Goal: Information Seeking & Learning: Find specific fact

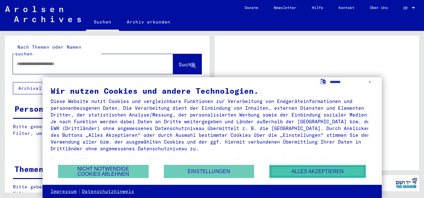
click at [313, 173] on button "Alles akzeptieren" at bounding box center [317, 171] width 97 height 13
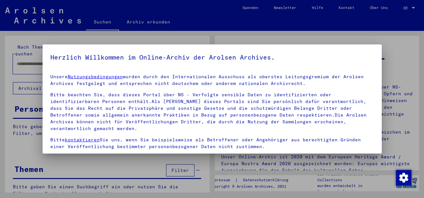
scroll to position [52, 0]
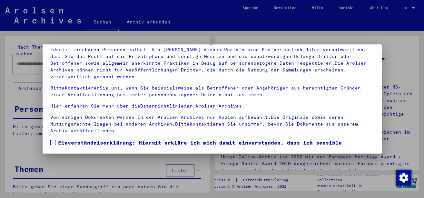
click at [55, 144] on span at bounding box center [52, 142] width 5 height 5
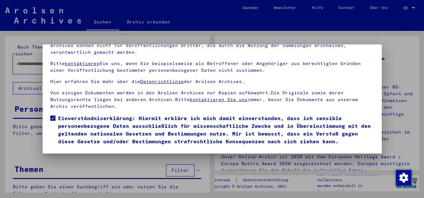
scroll to position [39, 0]
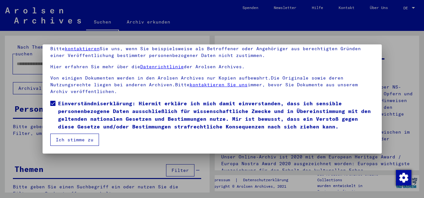
click at [87, 139] on button "Ich stimme zu" at bounding box center [74, 140] width 49 height 12
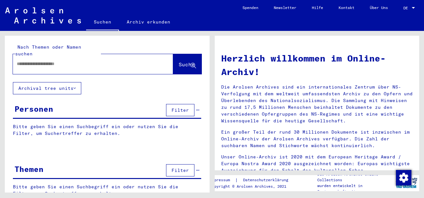
click at [77, 61] on input "text" at bounding box center [85, 64] width 137 height 7
type input "********"
click at [179, 61] on span "Suche" at bounding box center [187, 64] width 16 height 6
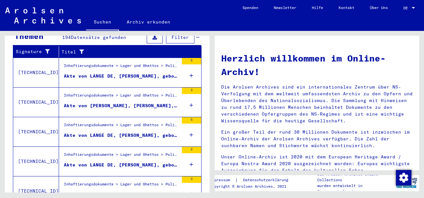
scroll to position [253, 0]
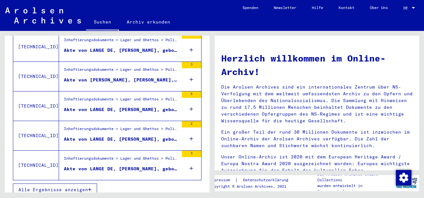
click at [91, 188] on button "Alle Ergebnisse anzeigen" at bounding box center [55, 190] width 84 height 12
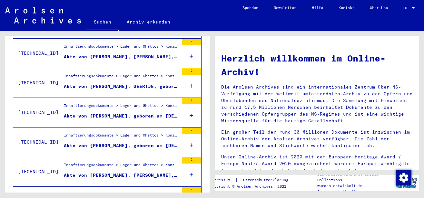
scroll to position [729, 0]
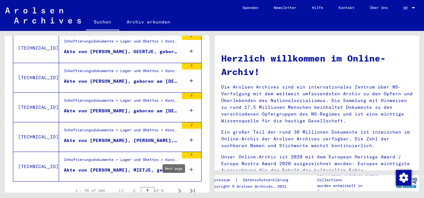
click at [175, 187] on icon "Next page" at bounding box center [179, 191] width 9 height 9
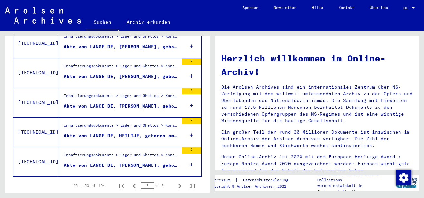
scroll to position [748, 0]
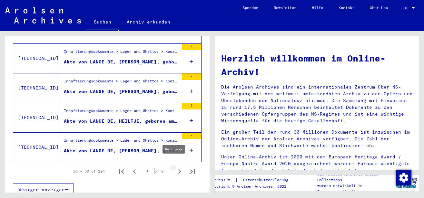
click at [178, 170] on icon "Next page" at bounding box center [179, 172] width 3 height 5
type input "*"
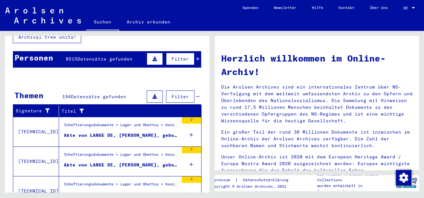
scroll to position [0, 0]
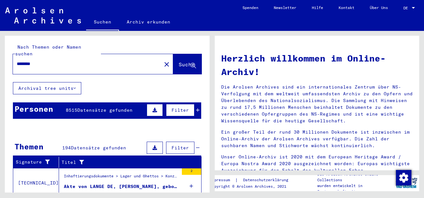
click at [50, 61] on input "********" at bounding box center [85, 64] width 137 height 7
click at [179, 61] on span "Suche" at bounding box center [187, 64] width 16 height 6
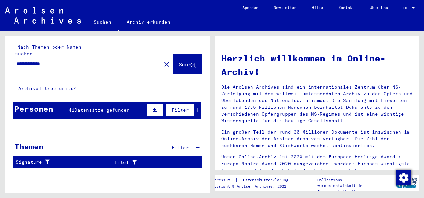
click at [51, 61] on input "**********" at bounding box center [85, 64] width 137 height 7
click at [179, 61] on span "Suche" at bounding box center [187, 64] width 16 height 6
click at [50, 61] on input "**********" at bounding box center [85, 64] width 137 height 7
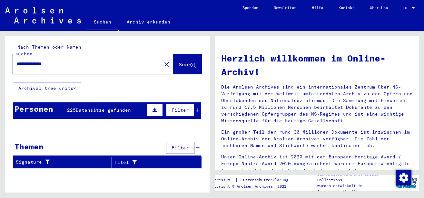
click at [179, 61] on span "Suche" at bounding box center [187, 64] width 16 height 6
click at [53, 61] on input "**********" at bounding box center [85, 64] width 137 height 7
type input "**********"
click at [179, 61] on span "Suche" at bounding box center [187, 64] width 16 height 6
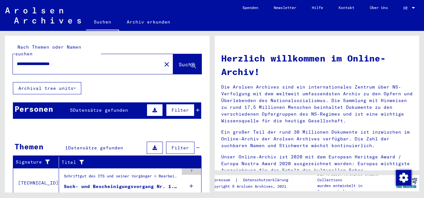
scroll to position [31, 0]
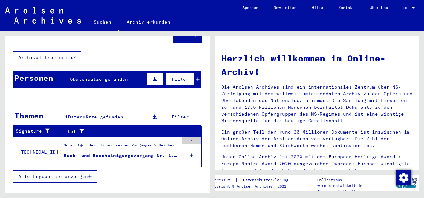
click at [184, 154] on mat-cell at bounding box center [181, 161] width 37 height 15
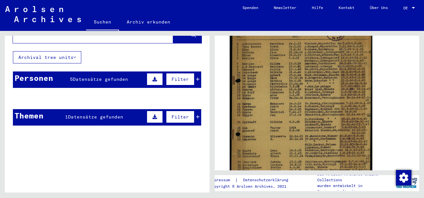
scroll to position [139, 0]
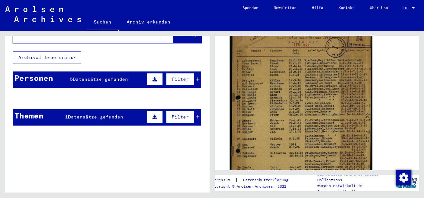
click at [270, 133] on img at bounding box center [301, 124] width 143 height 202
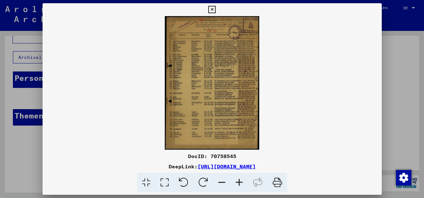
click at [237, 183] on icon at bounding box center [239, 183] width 17 height 20
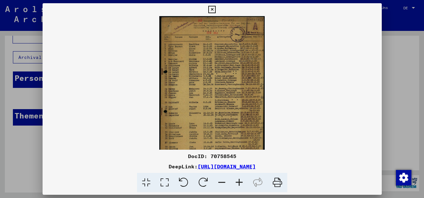
click at [237, 183] on icon at bounding box center [239, 183] width 17 height 20
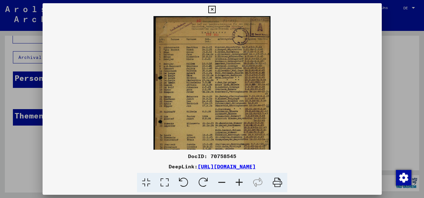
click at [237, 183] on icon at bounding box center [239, 183] width 17 height 20
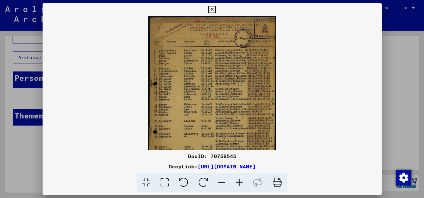
click at [237, 183] on icon at bounding box center [239, 183] width 17 height 20
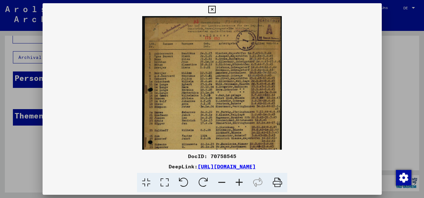
click at [237, 183] on icon at bounding box center [239, 183] width 17 height 20
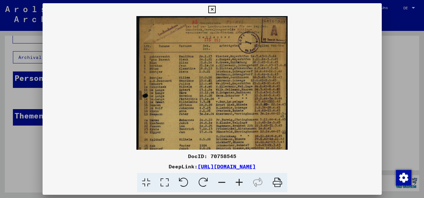
click at [237, 183] on icon at bounding box center [239, 183] width 17 height 20
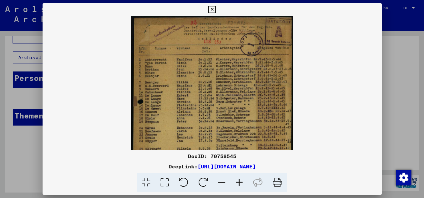
click at [237, 183] on icon at bounding box center [239, 183] width 17 height 20
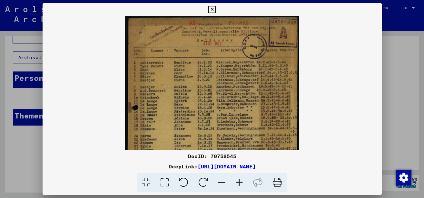
click at [237, 183] on icon at bounding box center [239, 183] width 17 height 20
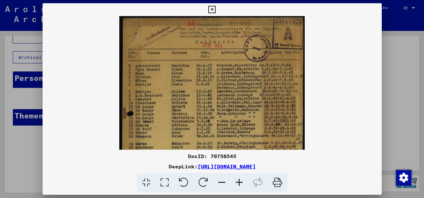
click at [237, 183] on icon at bounding box center [239, 183] width 17 height 20
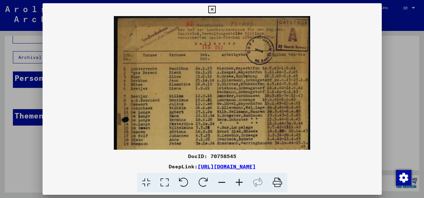
click at [237, 183] on icon at bounding box center [239, 183] width 17 height 20
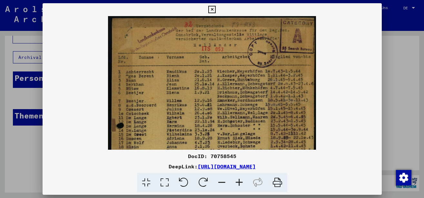
click at [237, 183] on icon at bounding box center [239, 183] width 17 height 20
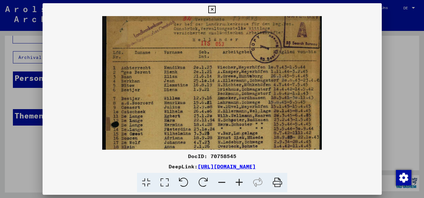
scroll to position [15, 0]
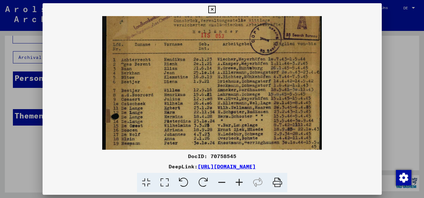
drag, startPoint x: 244, startPoint y: 125, endPoint x: 243, endPoint y: 109, distance: 15.2
click at [243, 109] on img at bounding box center [211, 156] width 219 height 311
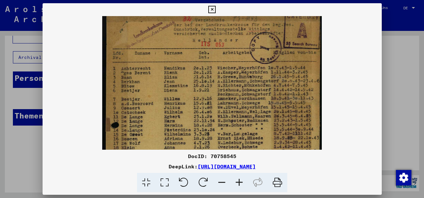
scroll to position [4, 0]
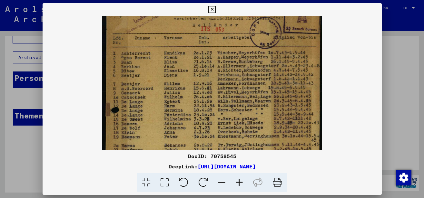
drag, startPoint x: 244, startPoint y: 122, endPoint x: 244, endPoint y: 116, distance: 6.5
click at [244, 116] on img at bounding box center [211, 150] width 219 height 311
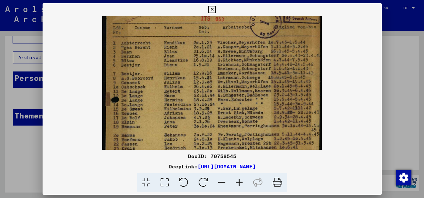
drag, startPoint x: 244, startPoint y: 125, endPoint x: 244, endPoint y: 115, distance: 10.3
click at [244, 115] on img at bounding box center [211, 139] width 219 height 311
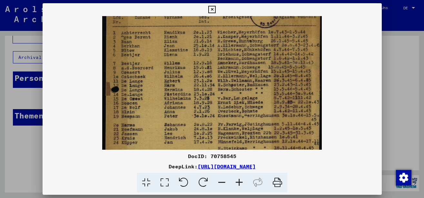
scroll to position [45, 0]
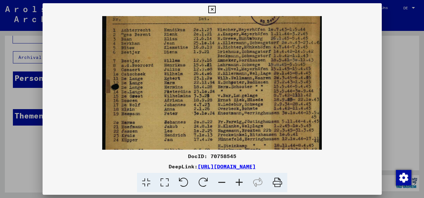
drag, startPoint x: 242, startPoint y: 127, endPoint x: 244, endPoint y: 114, distance: 13.1
click at [244, 114] on img at bounding box center [211, 126] width 219 height 311
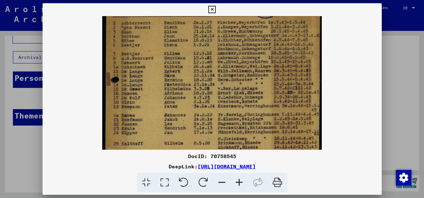
scroll to position [52, 0]
drag, startPoint x: 244, startPoint y: 120, endPoint x: 249, endPoint y: 114, distance: 8.1
click at [249, 114] on img at bounding box center [211, 119] width 219 height 311
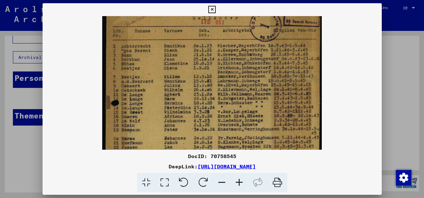
drag, startPoint x: 234, startPoint y: 93, endPoint x: 237, endPoint y: 116, distance: 23.1
click at [237, 116] on img at bounding box center [211, 142] width 219 height 311
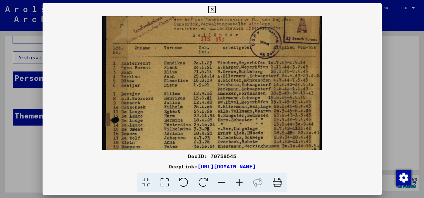
drag, startPoint x: 243, startPoint y: 99, endPoint x: 244, endPoint y: 116, distance: 17.2
click at [244, 116] on img at bounding box center [211, 160] width 219 height 311
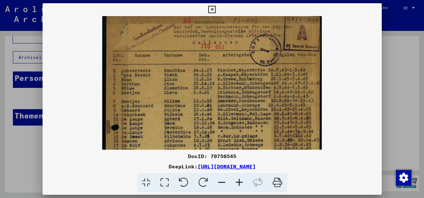
drag, startPoint x: 247, startPoint y: 110, endPoint x: 248, endPoint y: 117, distance: 7.5
click at [248, 117] on img at bounding box center [211, 167] width 219 height 311
click at [216, 9] on icon at bounding box center [211, 10] width 7 height 8
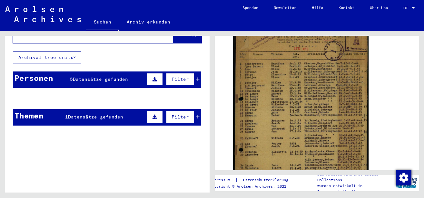
click at [125, 76] on span "Datensätze gefunden" at bounding box center [100, 79] width 55 height 6
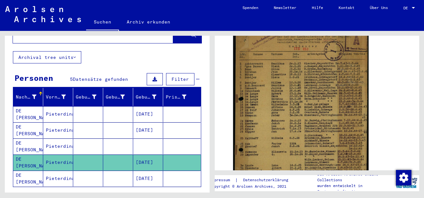
click at [53, 108] on mat-cell "Pieterdina" at bounding box center [58, 115] width 30 height 16
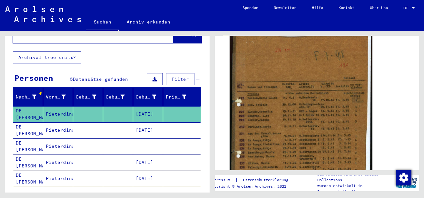
scroll to position [139, 0]
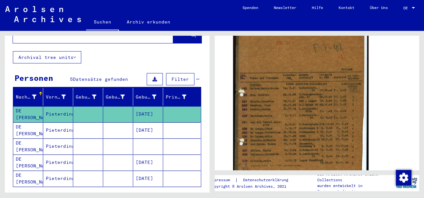
click at [60, 123] on mat-cell "Pieterdina" at bounding box center [58, 131] width 30 height 16
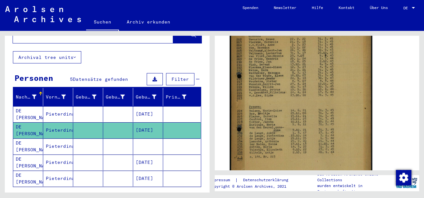
scroll to position [174, 0]
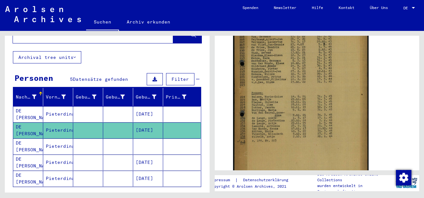
click at [29, 139] on mat-cell "DE [PERSON_NAME]" at bounding box center [28, 147] width 30 height 16
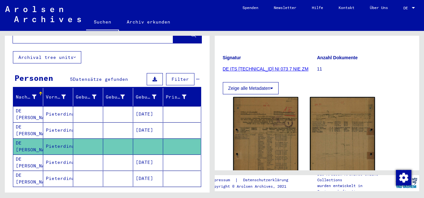
scroll to position [105, 0]
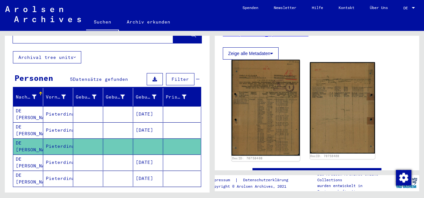
click at [258, 120] on img at bounding box center [265, 108] width 68 height 96
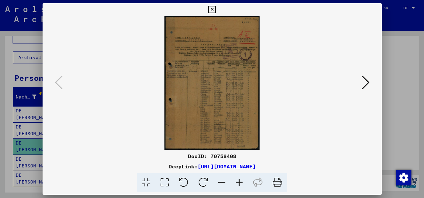
click at [239, 179] on icon at bounding box center [239, 183] width 17 height 20
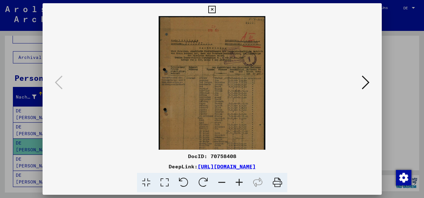
click at [239, 179] on icon at bounding box center [239, 183] width 17 height 20
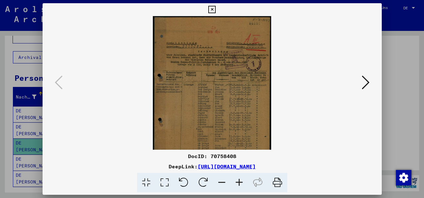
click at [239, 179] on icon at bounding box center [239, 183] width 17 height 20
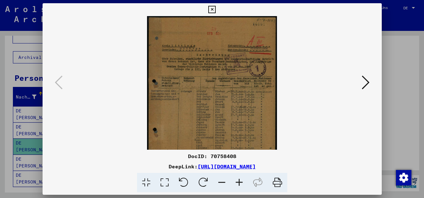
click at [239, 180] on icon at bounding box center [239, 183] width 17 height 20
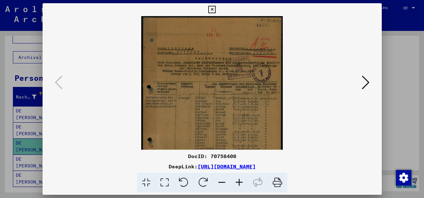
click at [239, 180] on icon at bounding box center [239, 183] width 17 height 20
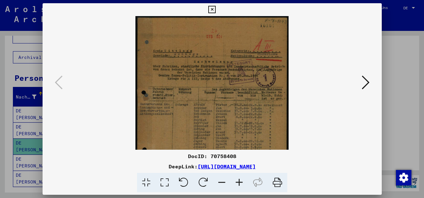
click at [239, 180] on icon at bounding box center [239, 183] width 17 height 20
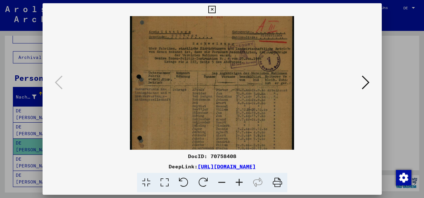
drag, startPoint x: 207, startPoint y: 117, endPoint x: 203, endPoint y: 98, distance: 18.5
click at [204, 97] on img at bounding box center [212, 110] width 165 height 231
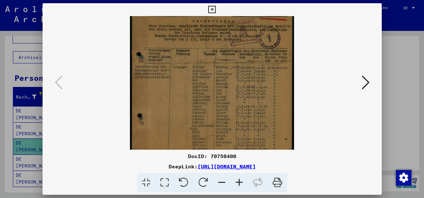
drag, startPoint x: 203, startPoint y: 109, endPoint x: 201, endPoint y: 87, distance: 22.4
click at [201, 87] on img at bounding box center [212, 87] width 165 height 231
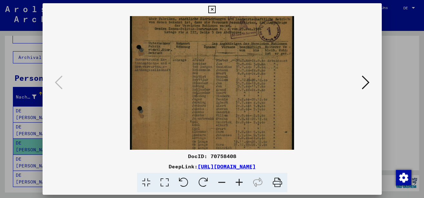
scroll to position [59, 0]
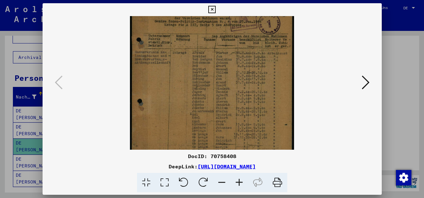
drag, startPoint x: 215, startPoint y: 96, endPoint x: 217, endPoint y: 99, distance: 3.5
click at [215, 95] on img at bounding box center [212, 72] width 165 height 231
click at [240, 186] on icon at bounding box center [239, 183] width 17 height 20
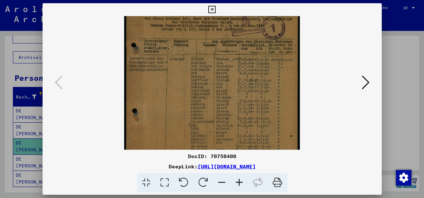
click at [240, 186] on icon at bounding box center [239, 183] width 17 height 20
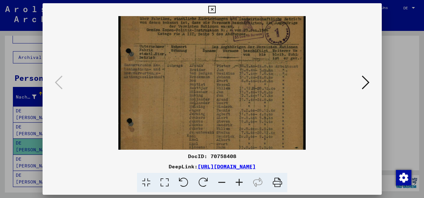
click at [240, 186] on icon at bounding box center [239, 183] width 17 height 20
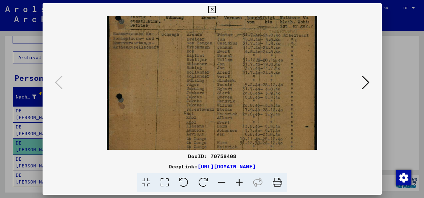
scroll to position [106, 0]
drag, startPoint x: 232, startPoint y: 122, endPoint x: 226, endPoint y: 76, distance: 47.2
click at [226, 76] on img at bounding box center [212, 57] width 210 height 295
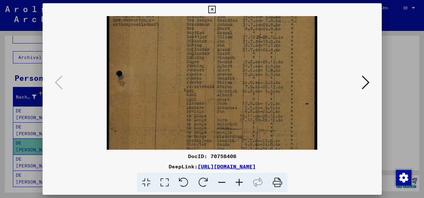
scroll to position [142, 0]
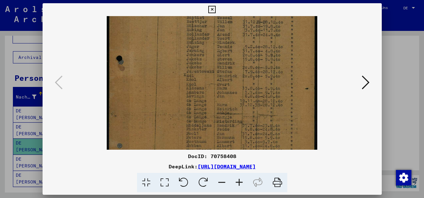
drag, startPoint x: 232, startPoint y: 103, endPoint x: 225, endPoint y: 67, distance: 36.5
click at [225, 67] on img at bounding box center [212, 21] width 210 height 295
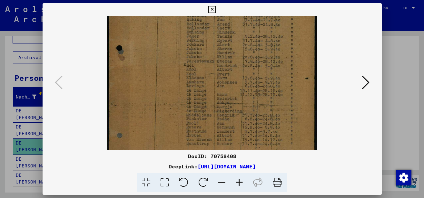
scroll to position [155, 0]
drag, startPoint x: 229, startPoint y: 85, endPoint x: 224, endPoint y: 72, distance: 13.5
click at [224, 72] on img at bounding box center [212, 9] width 210 height 295
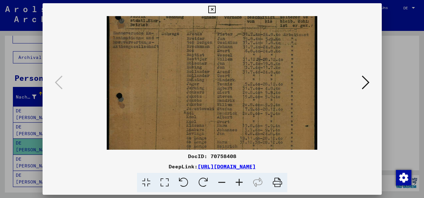
drag, startPoint x: 217, startPoint y: 66, endPoint x: 219, endPoint y: 113, distance: 46.2
click at [219, 117] on img at bounding box center [212, 59] width 210 height 295
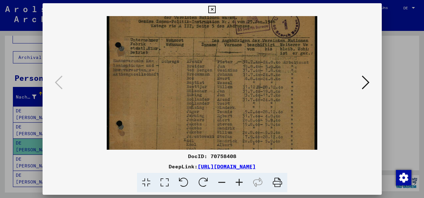
scroll to position [46, 0]
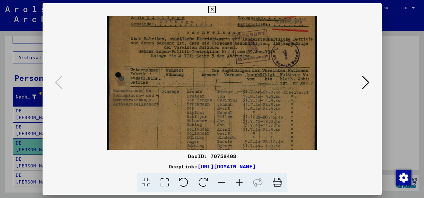
drag, startPoint x: 212, startPoint y: 73, endPoint x: 216, endPoint y: 124, distance: 51.2
click at [216, 124] on img at bounding box center [212, 117] width 210 height 295
click at [216, 10] on icon at bounding box center [211, 10] width 7 height 8
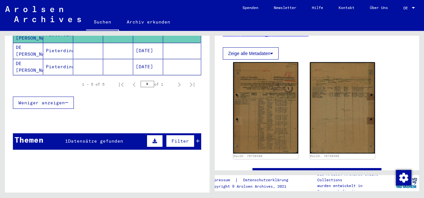
scroll to position [149, 0]
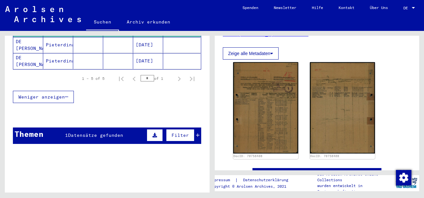
click at [118, 133] on span "Datensätze gefunden" at bounding box center [95, 136] width 55 height 6
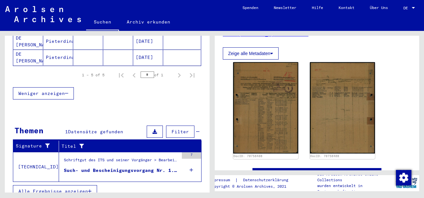
scroll to position [154, 0]
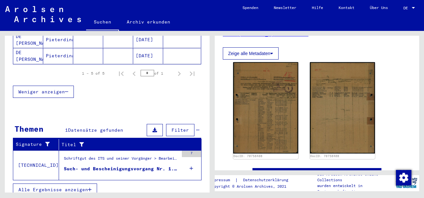
click at [190, 163] on icon at bounding box center [192, 169] width 4 height 23
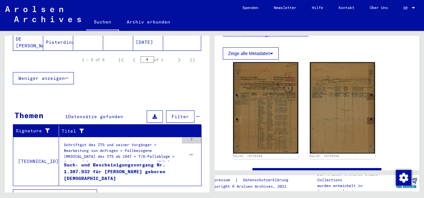
scroll to position [173, 0]
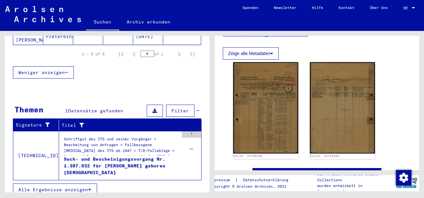
click at [135, 159] on div "Such- und Bescheinigungsvorgang Nr. 1.307.932 für [PERSON_NAME] geboren [DEMOGR…" at bounding box center [121, 165] width 115 height 19
